Goal: Book appointment/travel/reservation

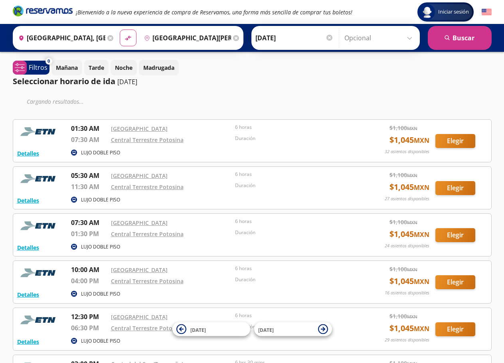
click at [233, 37] on icon at bounding box center [236, 38] width 6 height 6
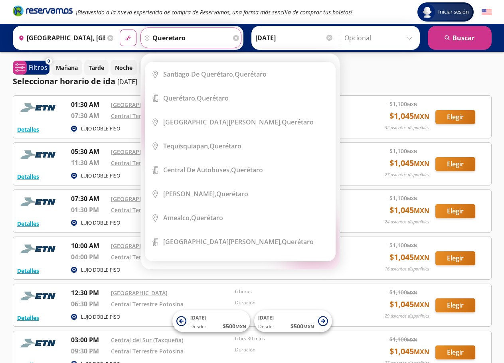
click at [120, 30] on button "material-symbols:compare-arrows-rounded" at bounding box center [128, 38] width 17 height 17
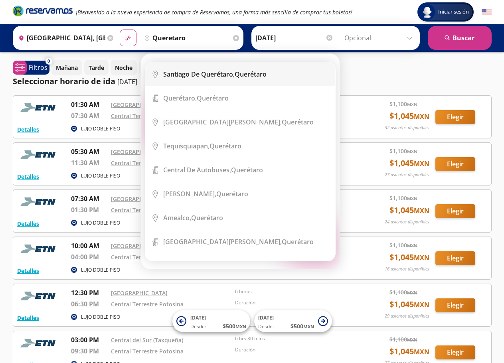
click at [227, 71] on b "Santiago de Querétaro," at bounding box center [198, 74] width 71 height 9
type input "Santiago de Querétaro, [GEOGRAPHIC_DATA]"
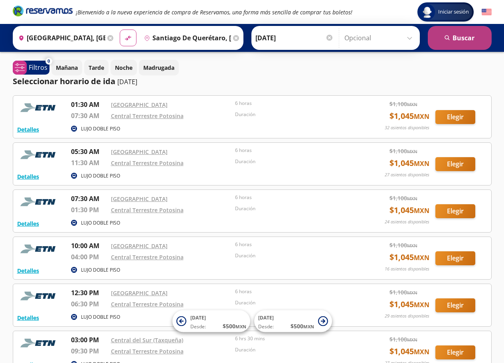
click at [454, 40] on button "search [GEOGRAPHIC_DATA]" at bounding box center [460, 38] width 64 height 24
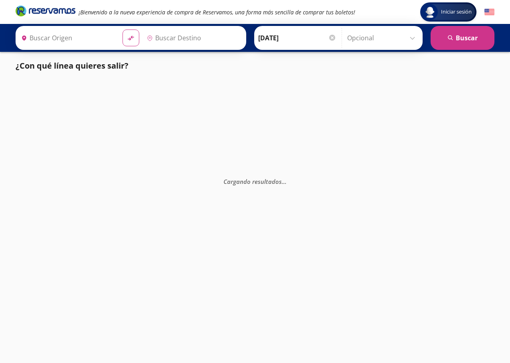
type input "[GEOGRAPHIC_DATA], [GEOGRAPHIC_DATA]"
type input "Santiago de Querétaro, [GEOGRAPHIC_DATA]"
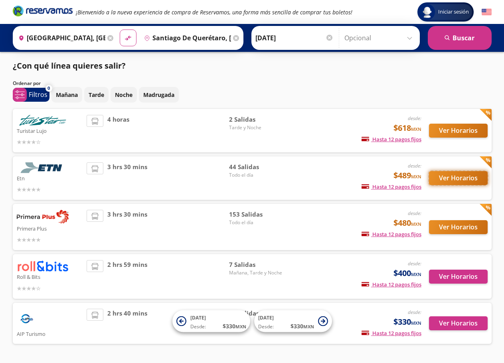
click at [457, 180] on button "Ver Horarios" at bounding box center [458, 178] width 59 height 14
